Goal: Transaction & Acquisition: Obtain resource

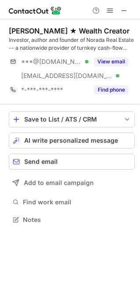
scroll to position [214, 140]
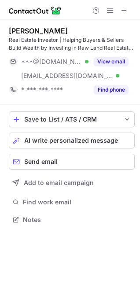
scroll to position [214, 140]
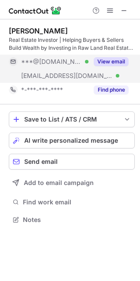
click at [116, 58] on button "View email" at bounding box center [111, 61] width 35 height 9
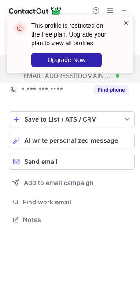
click at [123, 22] on span at bounding box center [126, 23] width 7 height 9
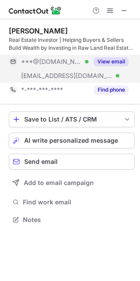
click at [115, 57] on button "View email" at bounding box center [111, 61] width 35 height 9
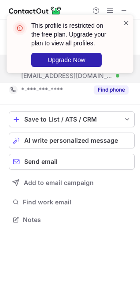
click at [125, 21] on span at bounding box center [126, 23] width 7 height 9
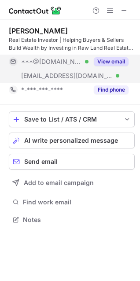
click at [110, 10] on div "This profile is restricted on the free plan. Upgrade your plan to view all prof…" at bounding box center [70, 47] width 141 height 83
click at [110, 9] on span at bounding box center [110, 10] width 7 height 7
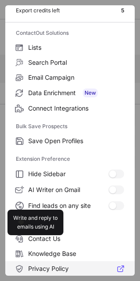
scroll to position [86, 0]
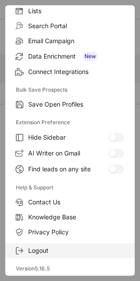
click at [49, 258] on label "Logout" at bounding box center [70, 250] width 130 height 15
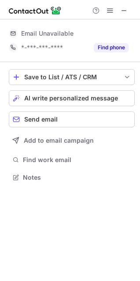
scroll to position [0, 0]
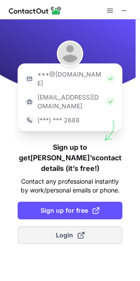
click at [96, 227] on button "Login" at bounding box center [70, 236] width 105 height 18
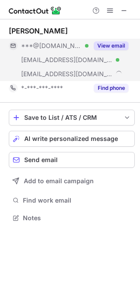
scroll to position [212, 140]
click at [108, 43] on button "View email" at bounding box center [111, 45] width 35 height 9
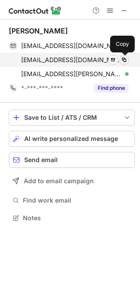
click at [122, 61] on span at bounding box center [124, 59] width 7 height 7
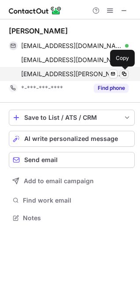
click at [123, 74] on span at bounding box center [124, 74] width 7 height 7
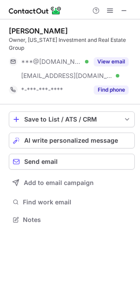
scroll to position [206, 140]
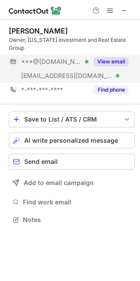
click at [116, 57] on button "View email" at bounding box center [111, 61] width 35 height 9
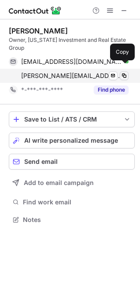
click at [124, 72] on span at bounding box center [124, 75] width 7 height 7
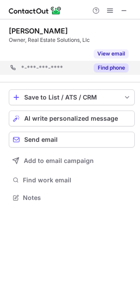
scroll to position [178, 140]
